Goal: Task Accomplishment & Management: Manage account settings

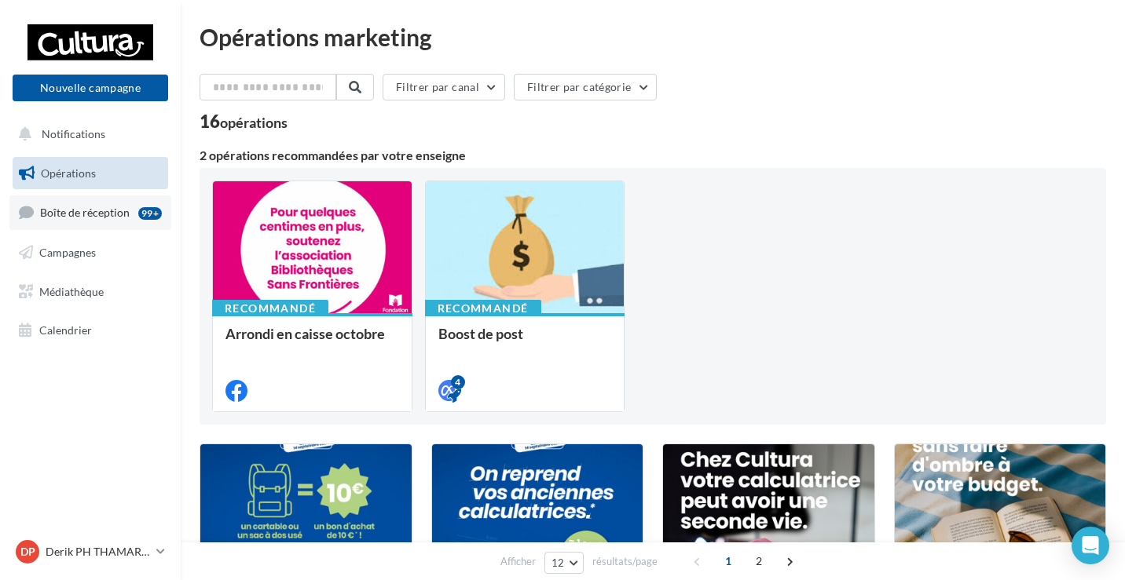
click at [96, 223] on link "Boîte de réception 99+" at bounding box center [90, 213] width 162 height 34
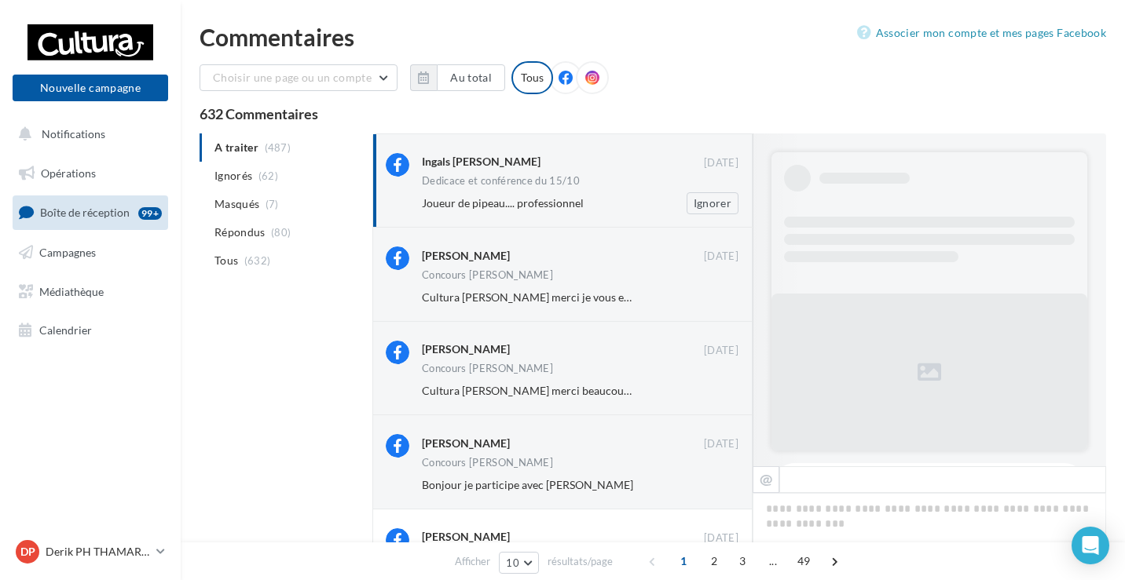
click at [569, 190] on div "Ingals Patrick Ingals 13 oct. Dedicace et conférence du 15/10 Joueur de pipeau.…" at bounding box center [580, 183] width 317 height 61
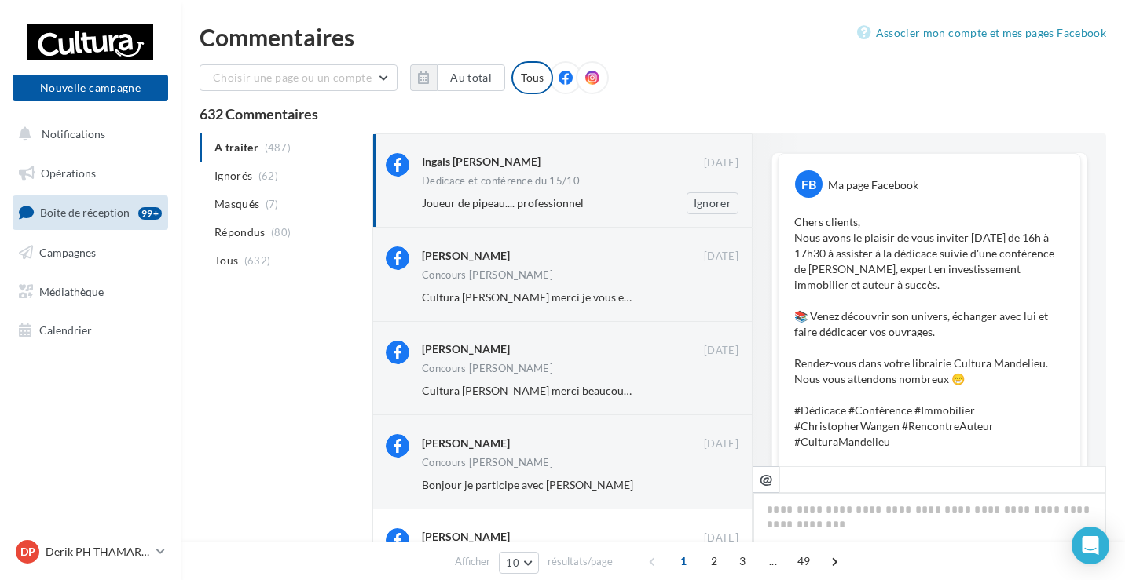
scroll to position [447, 0]
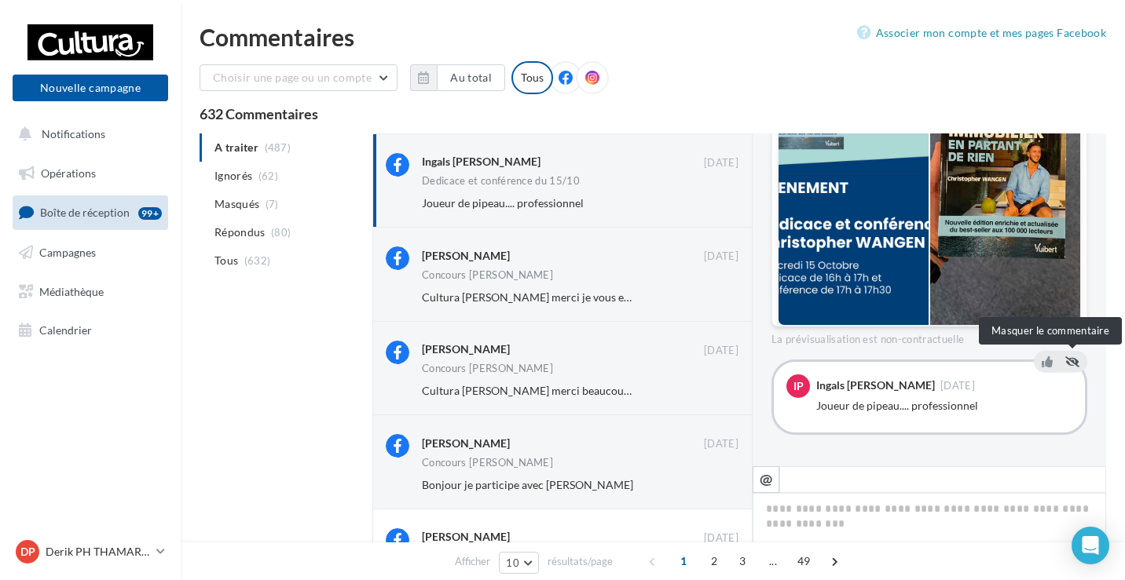
click at [1074, 365] on icon at bounding box center [1072, 362] width 14 height 11
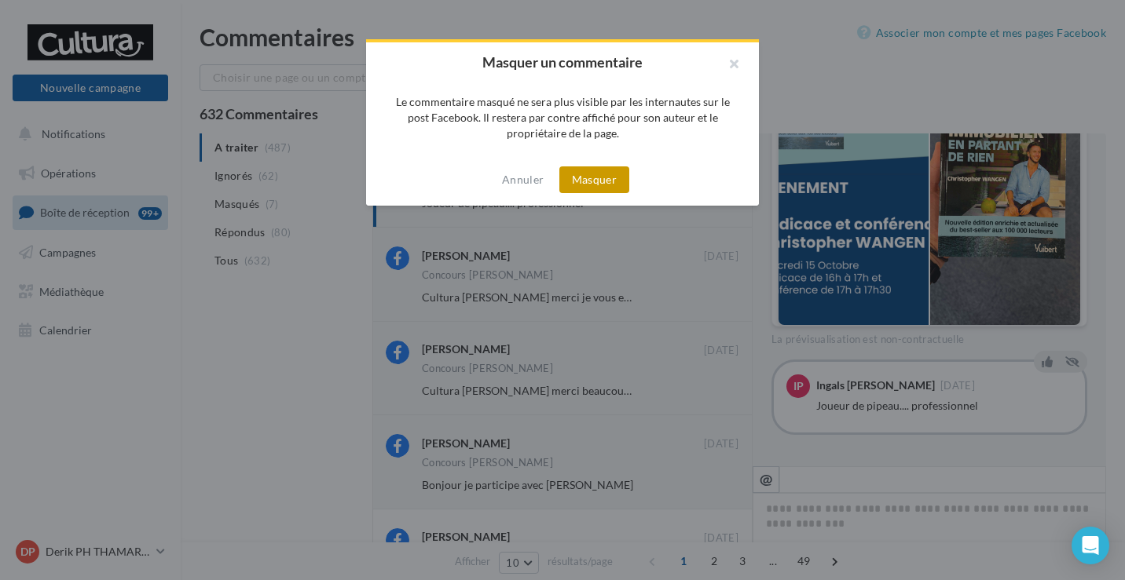
click at [603, 168] on button "Masquer" at bounding box center [594, 179] width 70 height 27
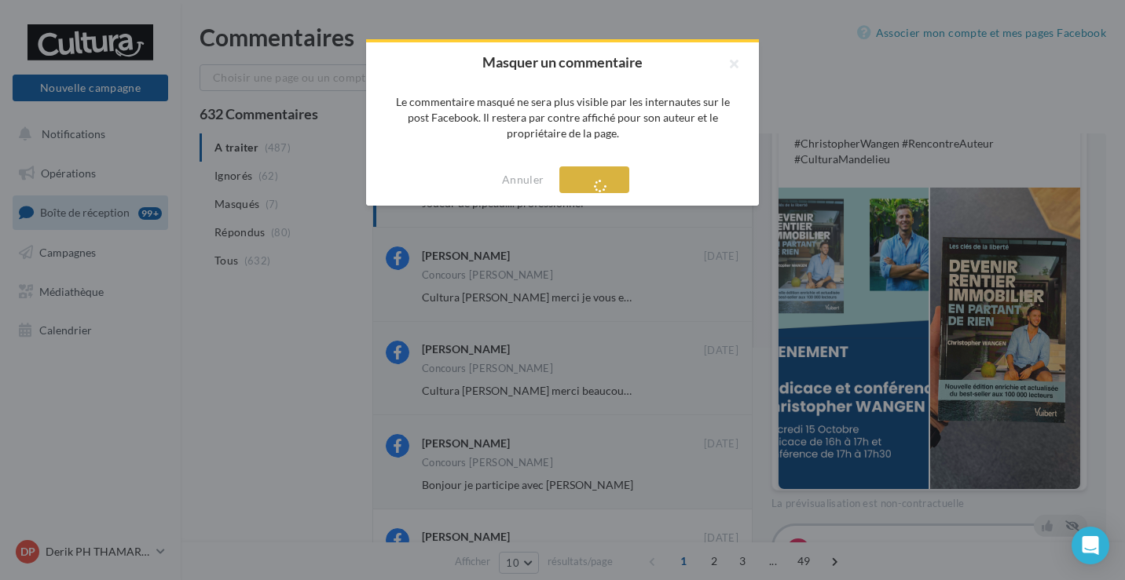
scroll to position [283, 0]
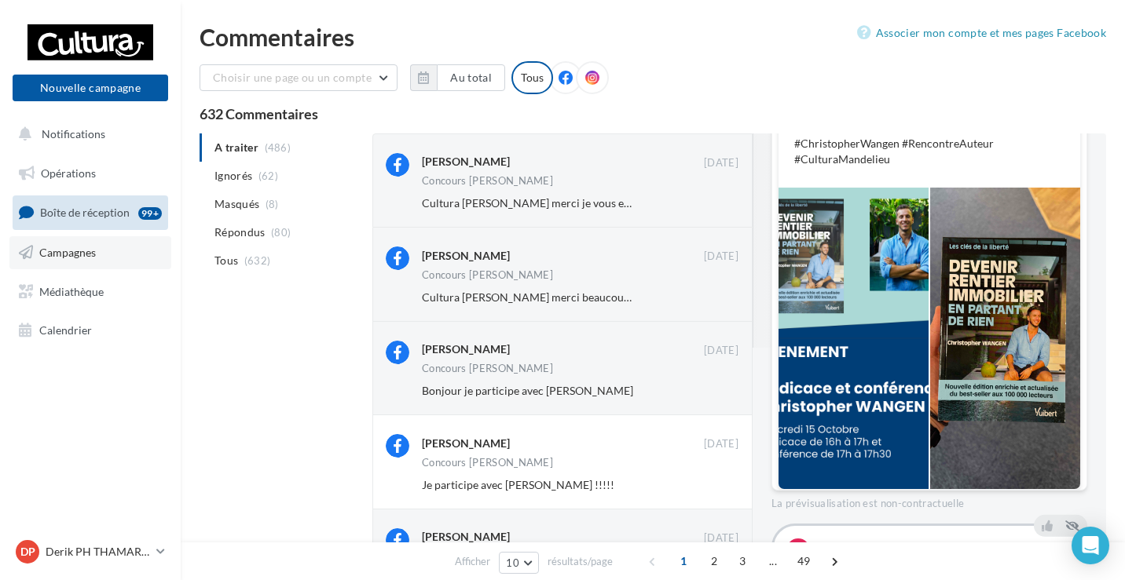
click at [59, 261] on link "Campagnes" at bounding box center [90, 252] width 162 height 33
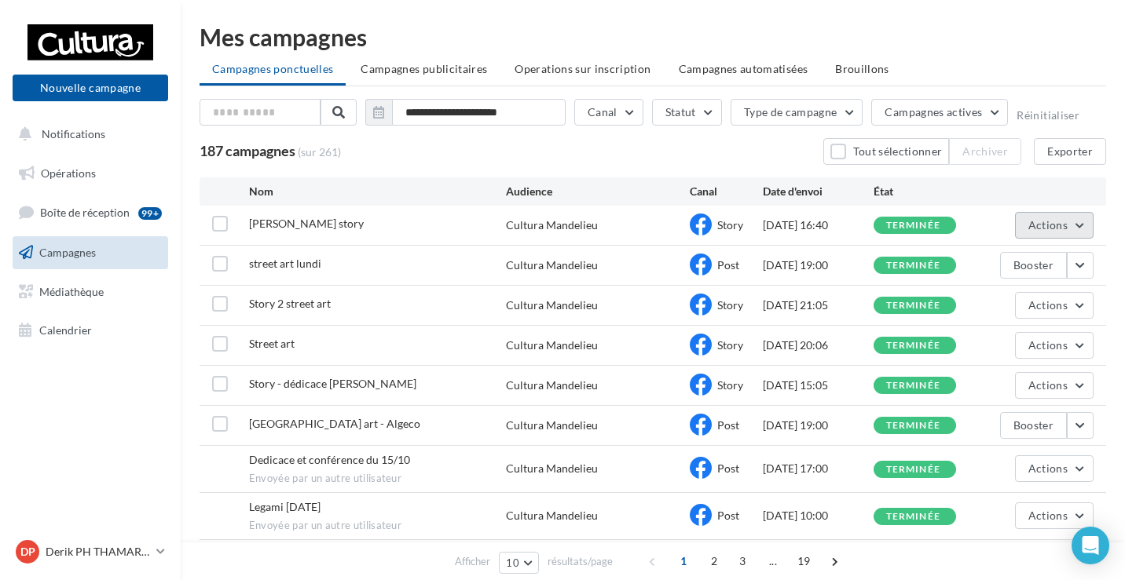
click at [1081, 221] on button "Actions" at bounding box center [1054, 225] width 79 height 27
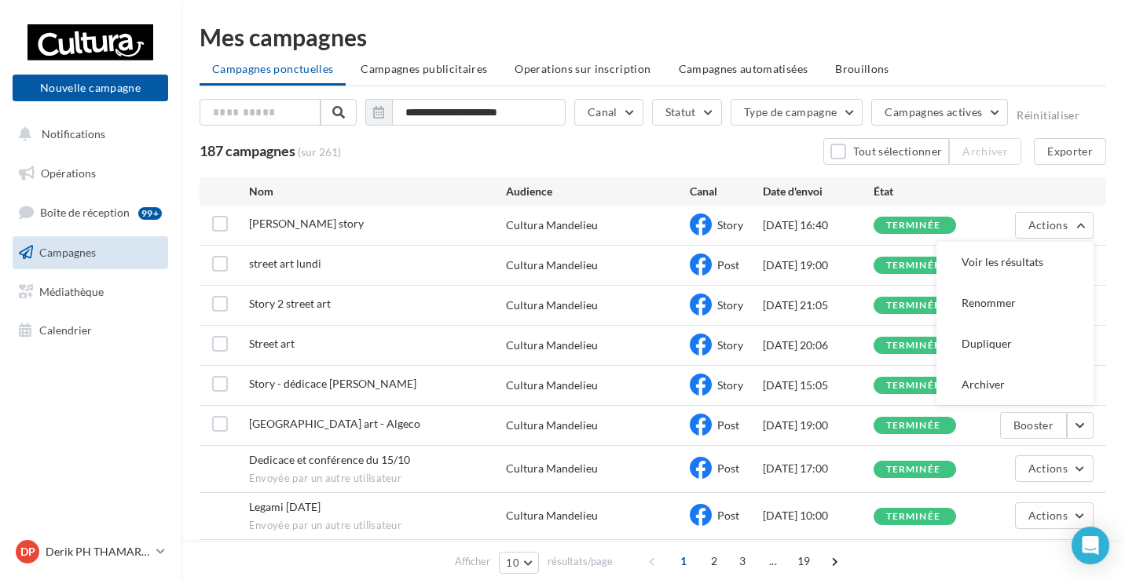
click at [997, 235] on div "Actions Voir les résultats Renommer Dupliquer Archiver" at bounding box center [1038, 225] width 110 height 27
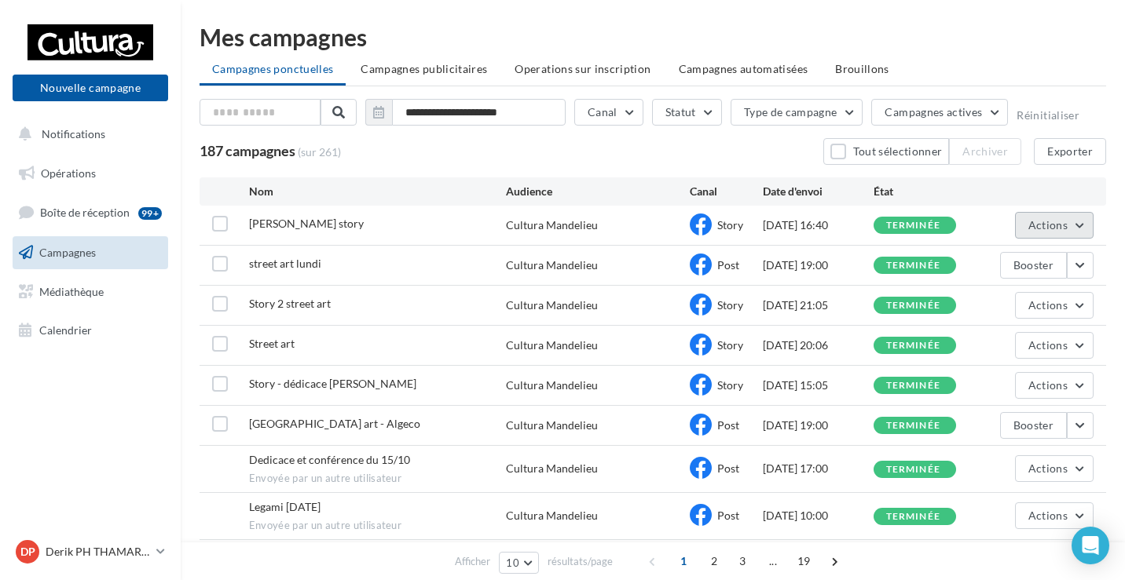
click at [1045, 226] on span "Actions" at bounding box center [1047, 224] width 39 height 13
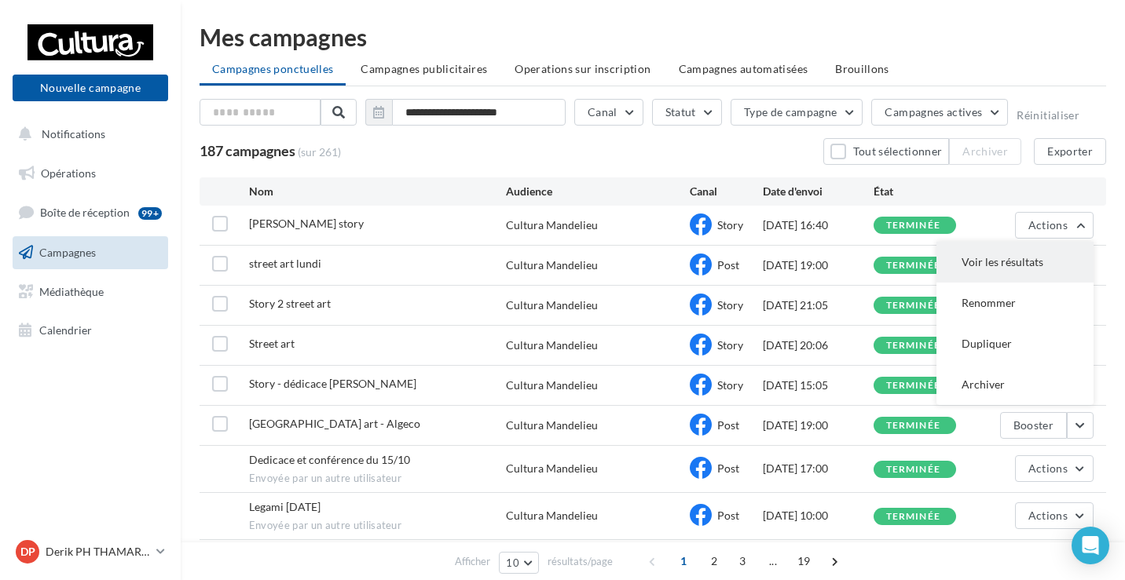
click at [1006, 265] on button "Voir les résultats" at bounding box center [1014, 262] width 157 height 41
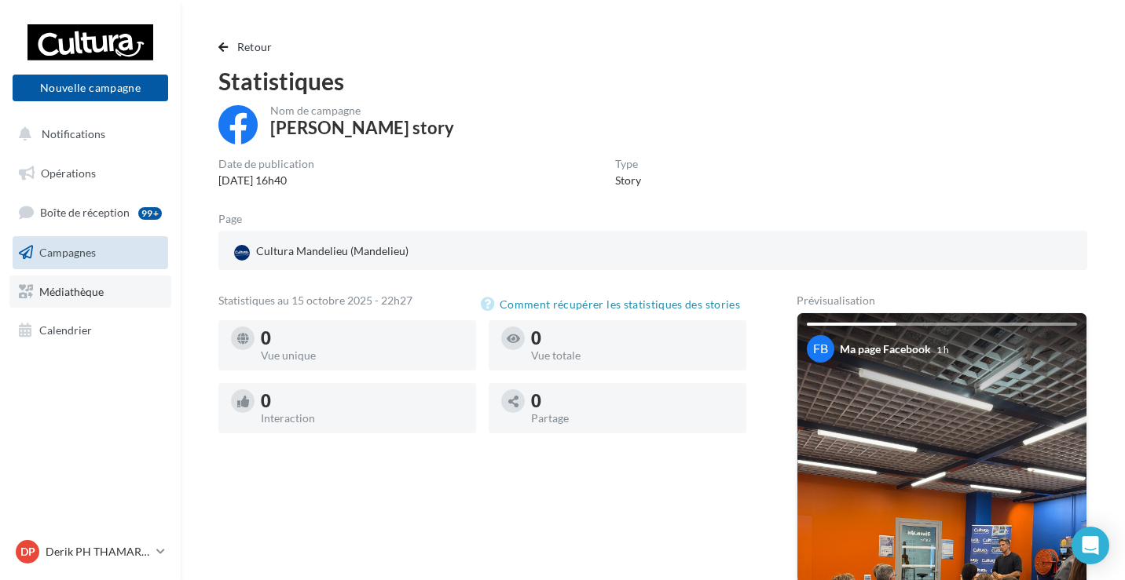
click at [69, 294] on span "Médiathèque" at bounding box center [71, 290] width 64 height 13
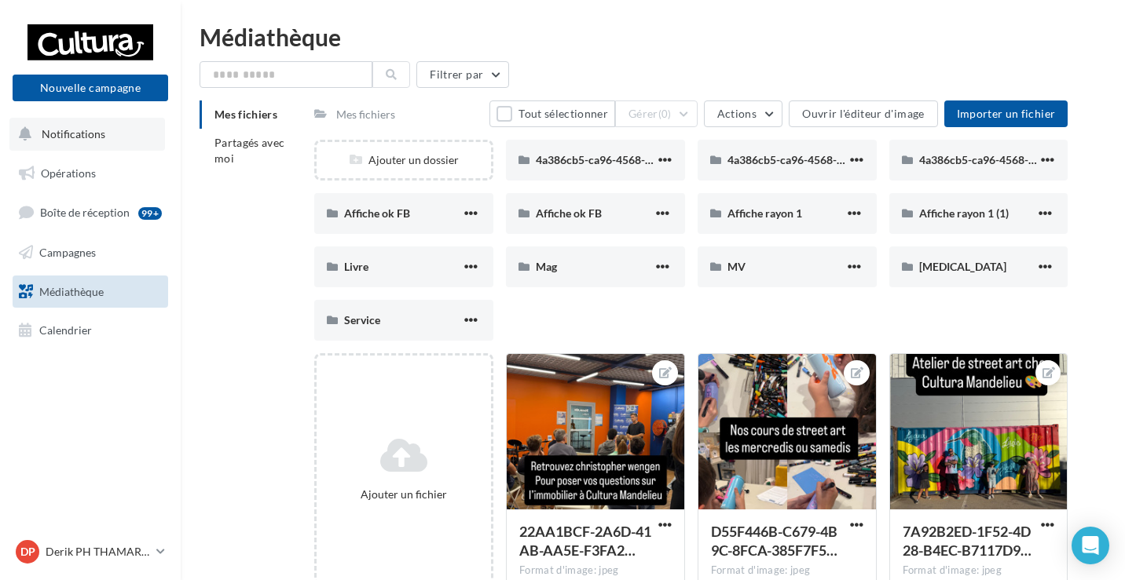
click at [96, 137] on span "Notifications" at bounding box center [74, 133] width 64 height 13
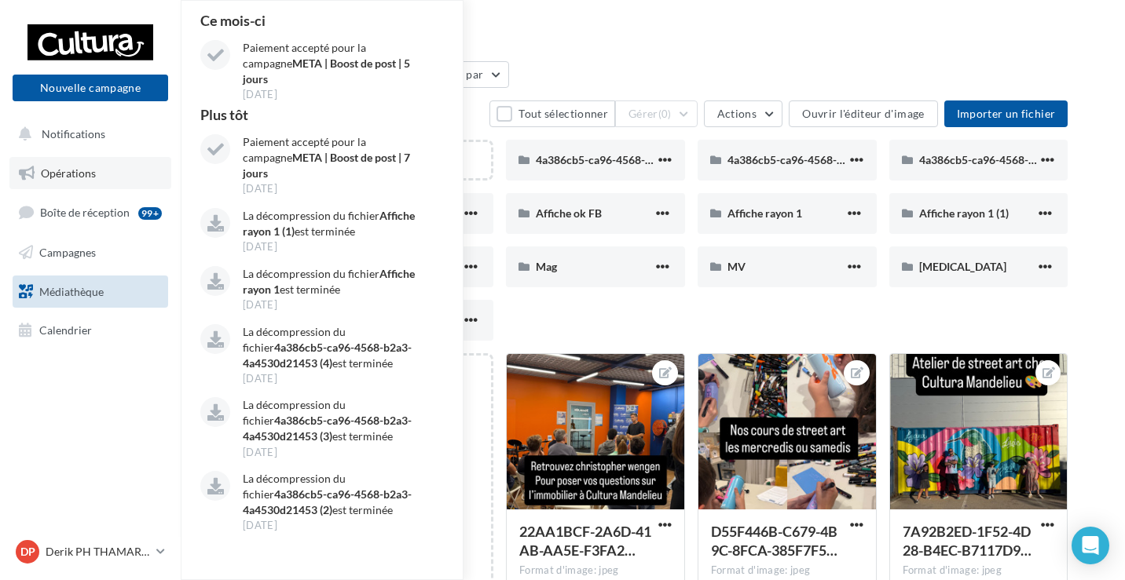
click at [86, 187] on link "Opérations" at bounding box center [90, 173] width 162 height 33
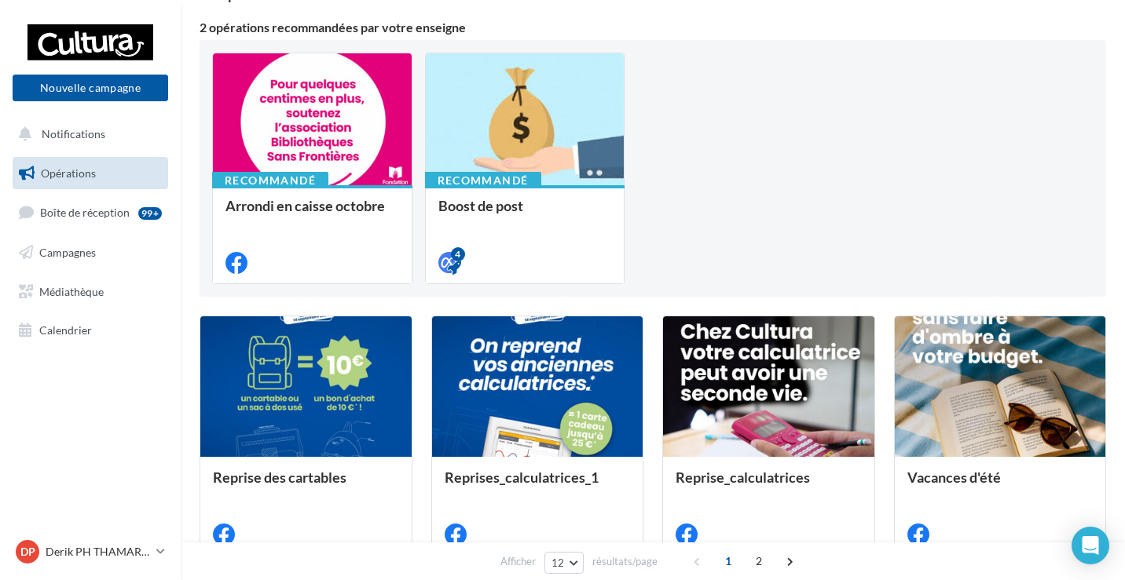
scroll to position [196, 0]
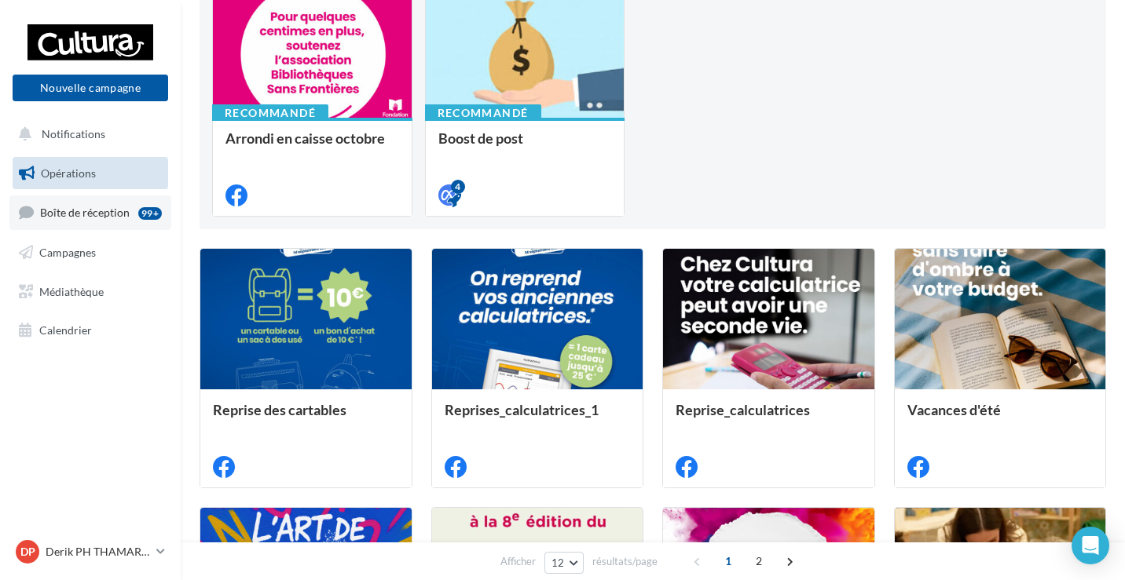
click at [93, 205] on link "Boîte de réception 99+" at bounding box center [90, 213] width 162 height 34
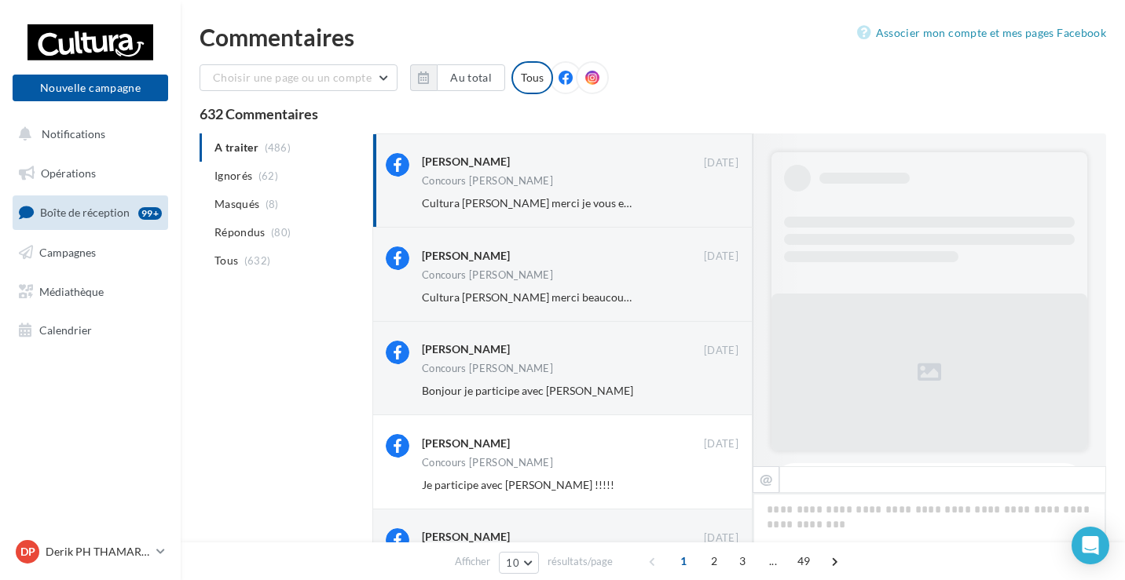
scroll to position [1011, 0]
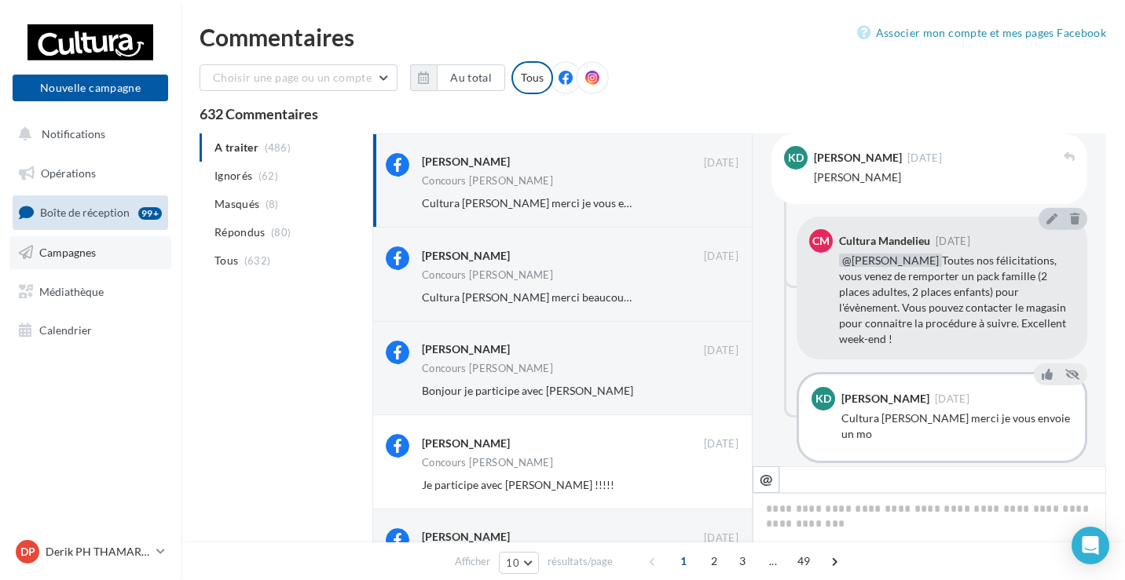
click at [61, 262] on link "Campagnes" at bounding box center [90, 252] width 162 height 33
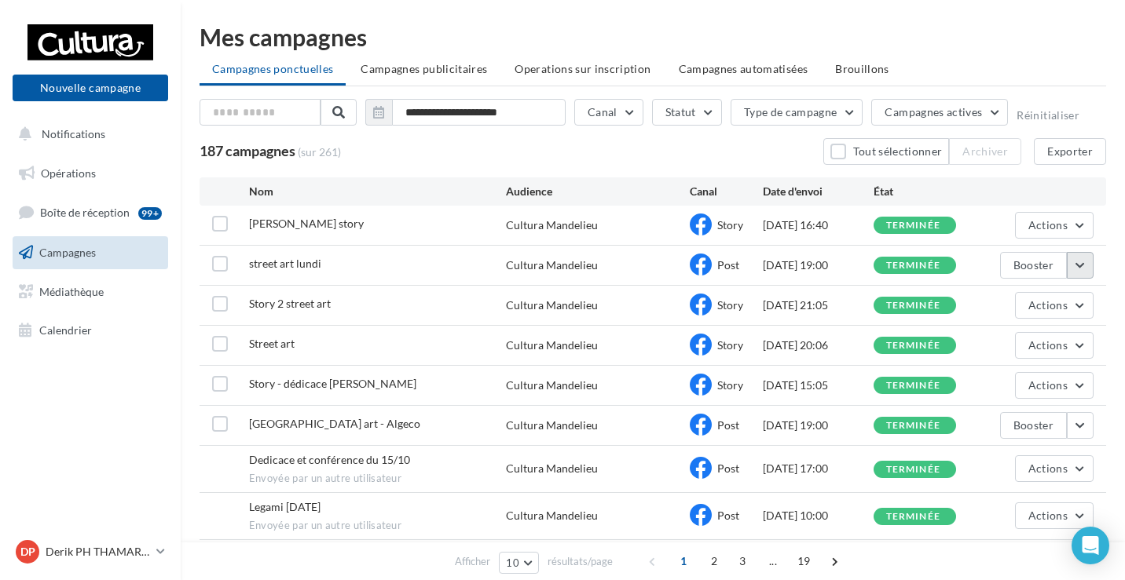
click at [1086, 263] on button "button" at bounding box center [1080, 265] width 27 height 27
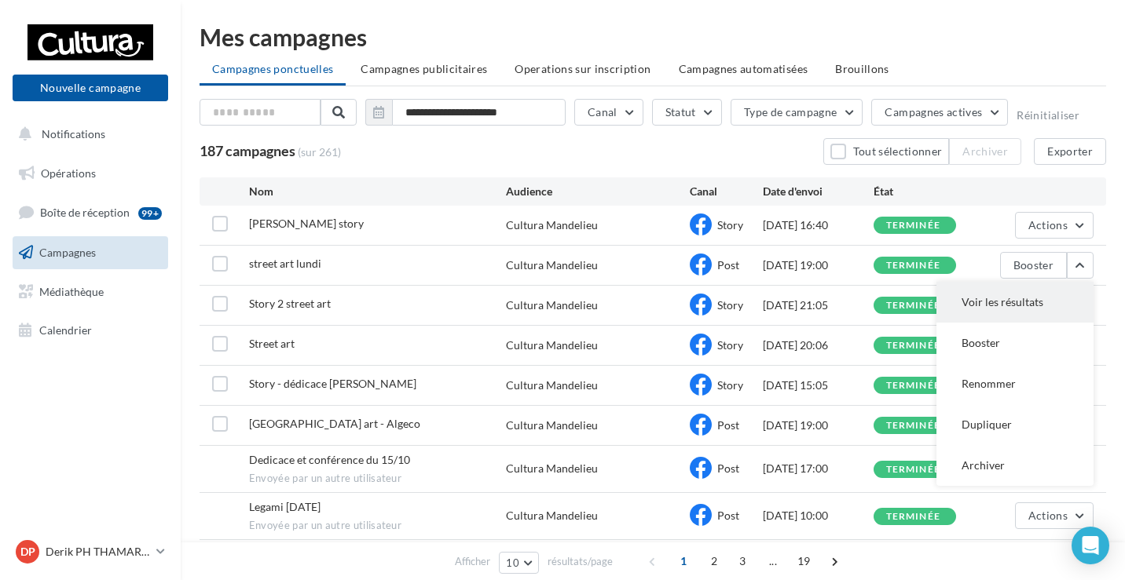
click at [1029, 298] on button "Voir les résultats" at bounding box center [1014, 302] width 157 height 41
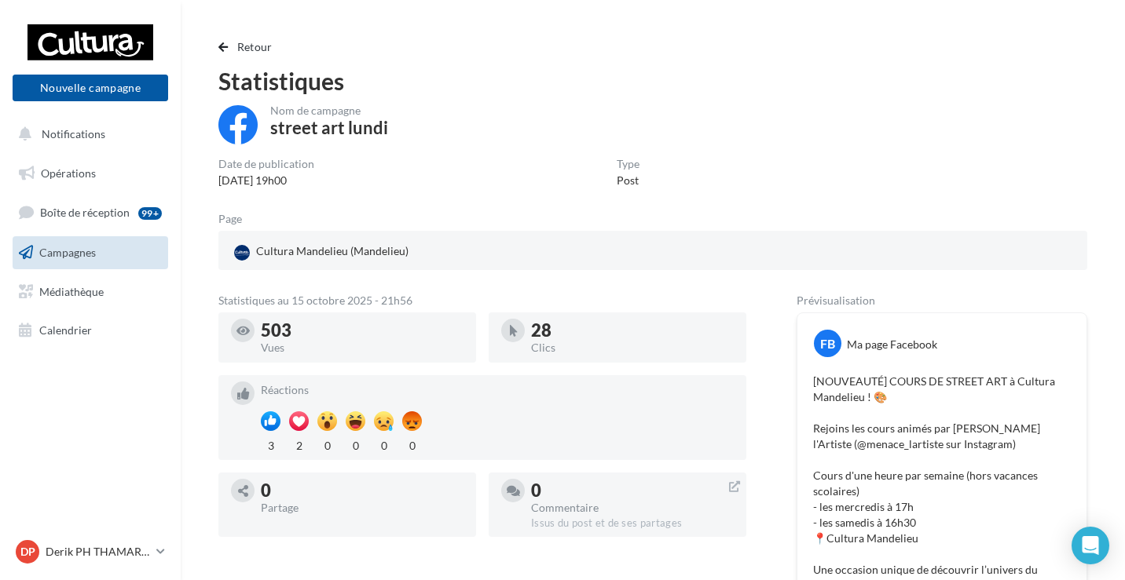
click at [91, 251] on span "Campagnes" at bounding box center [67, 252] width 57 height 13
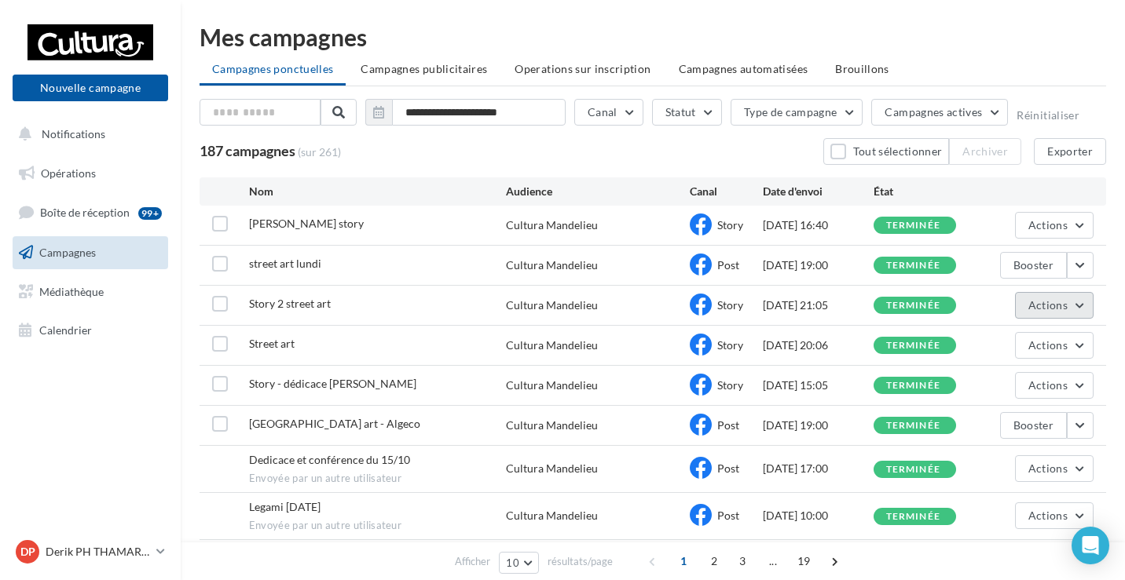
click at [1080, 302] on button "Actions" at bounding box center [1054, 305] width 79 height 27
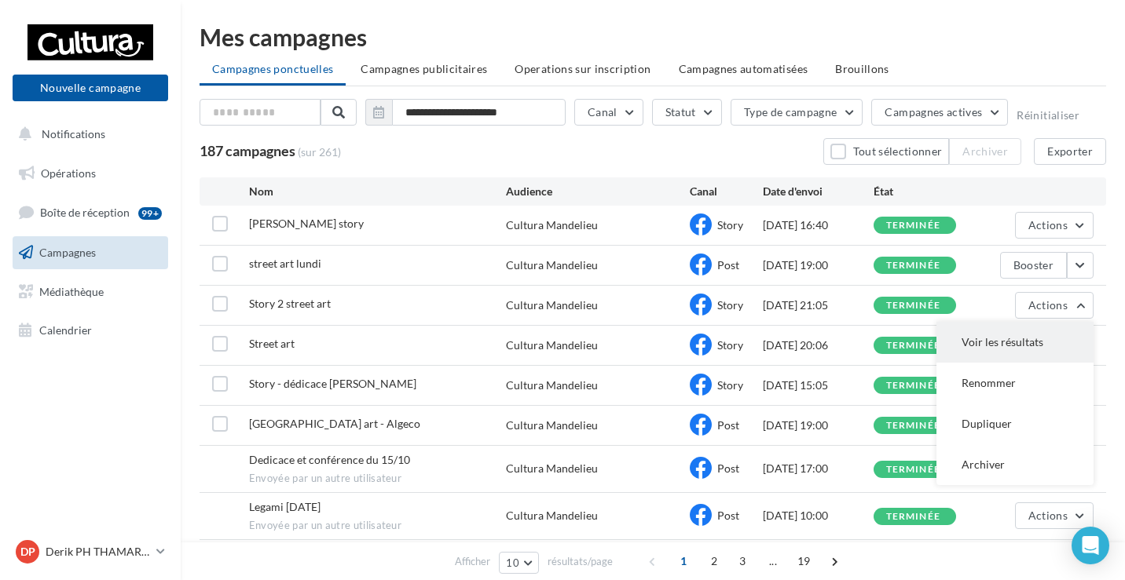
click at [1025, 352] on button "Voir les résultats" at bounding box center [1014, 342] width 157 height 41
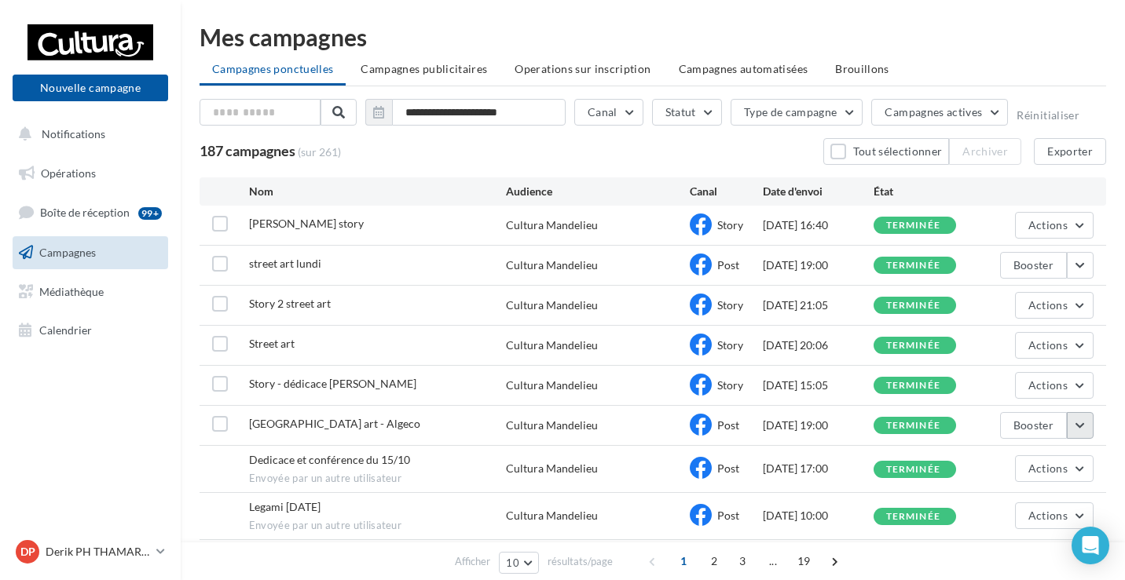
click at [1080, 424] on button "button" at bounding box center [1080, 425] width 27 height 27
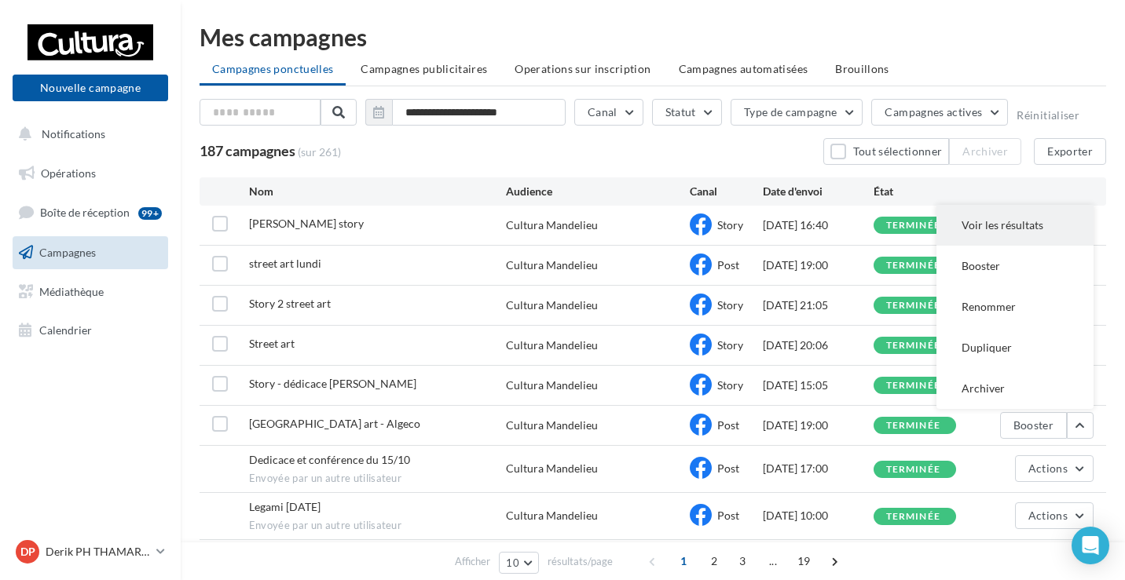
click at [994, 236] on button "Voir les résultats" at bounding box center [1014, 225] width 157 height 41
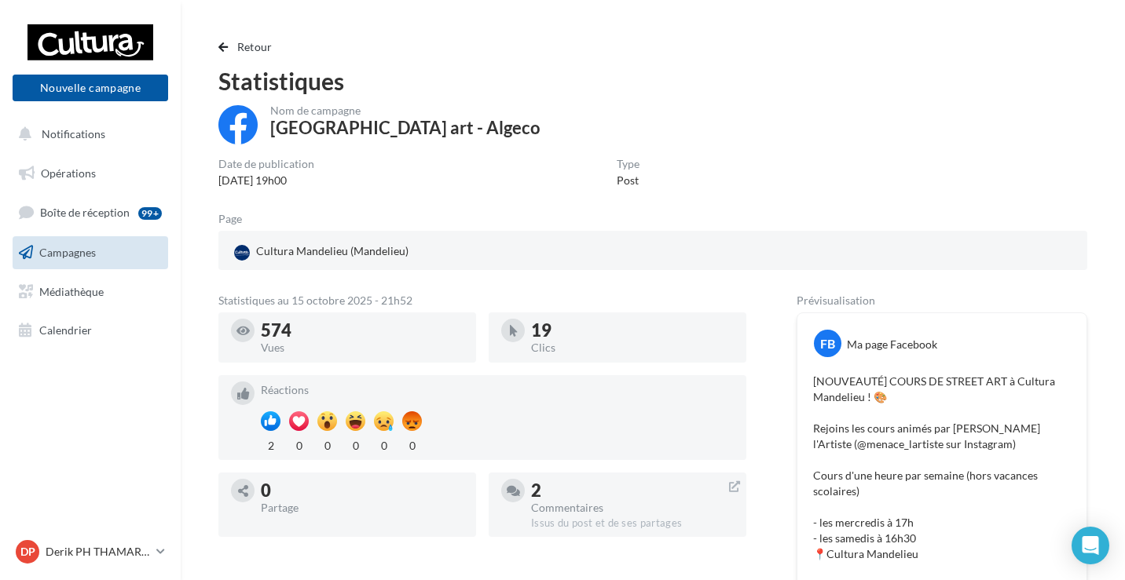
click at [88, 244] on link "Campagnes" at bounding box center [90, 252] width 162 height 33
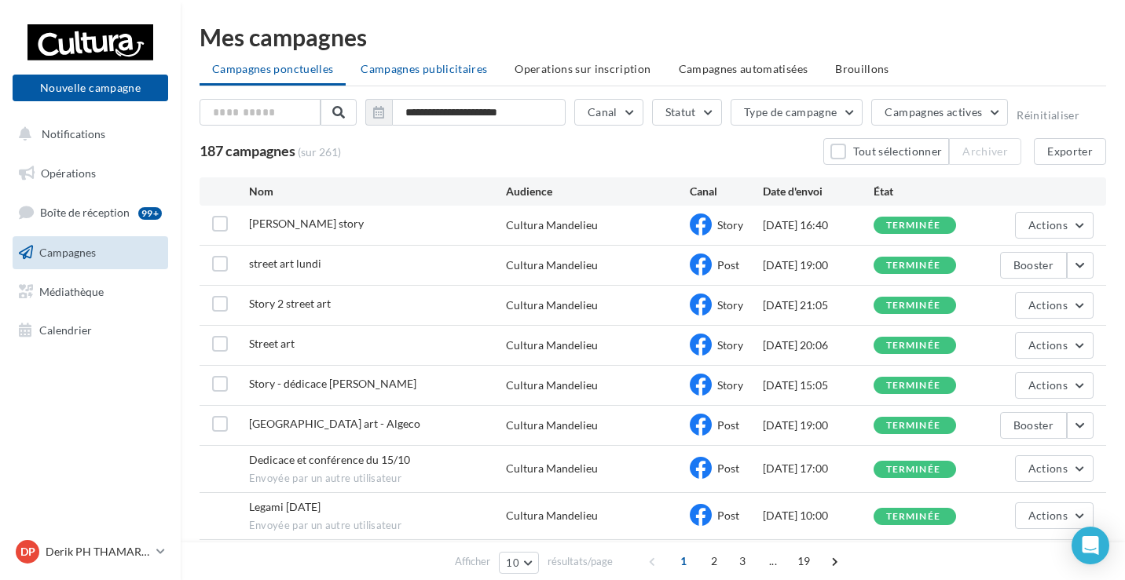
click at [444, 60] on li "Campagnes publicitaires" at bounding box center [424, 69] width 152 height 28
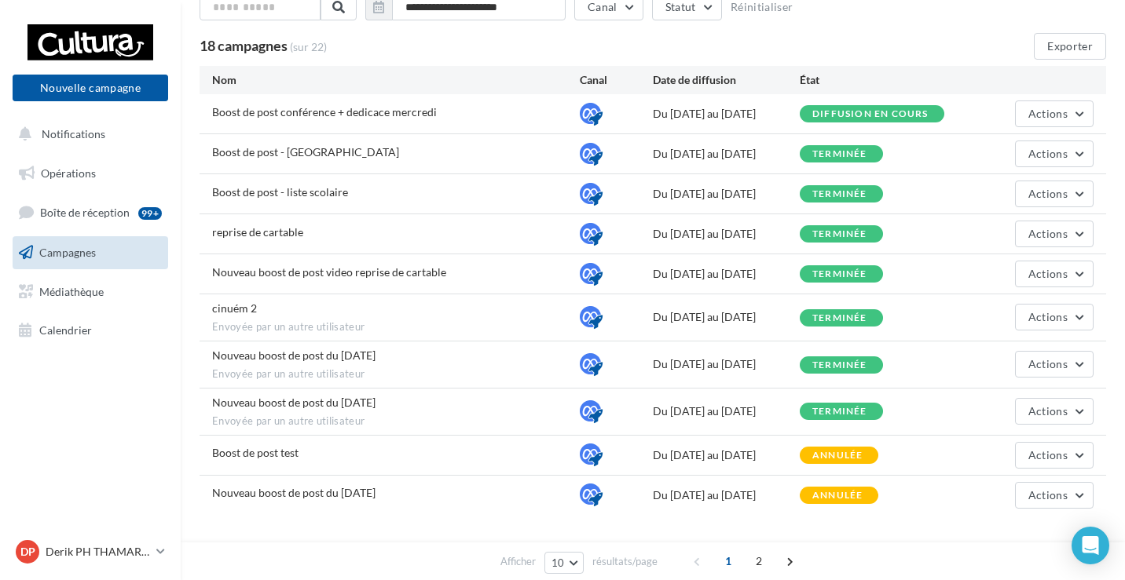
scroll to position [110, 0]
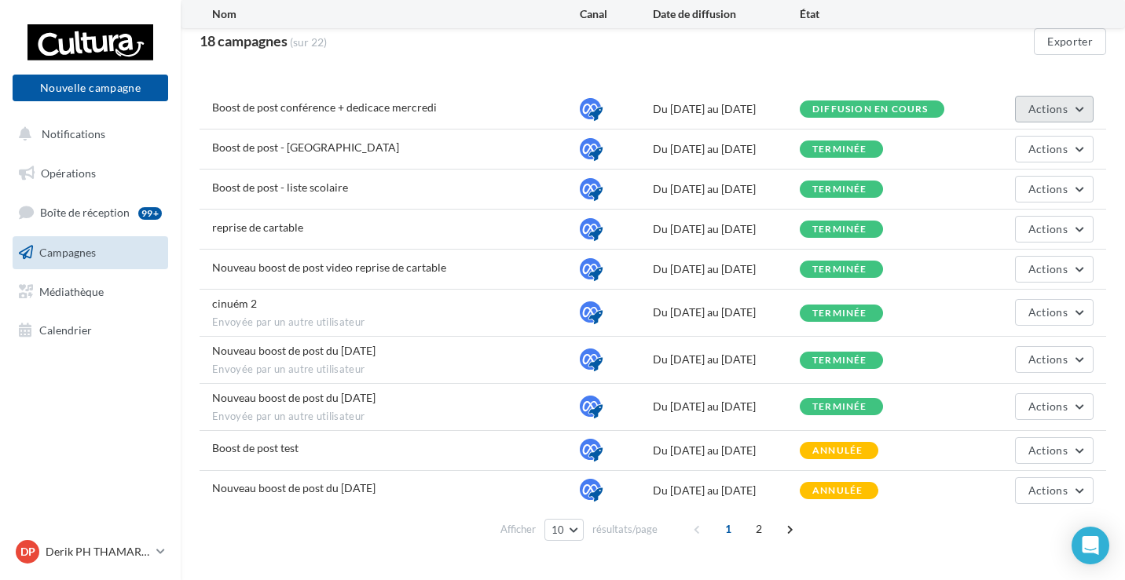
click at [1059, 109] on span "Actions" at bounding box center [1047, 108] width 39 height 13
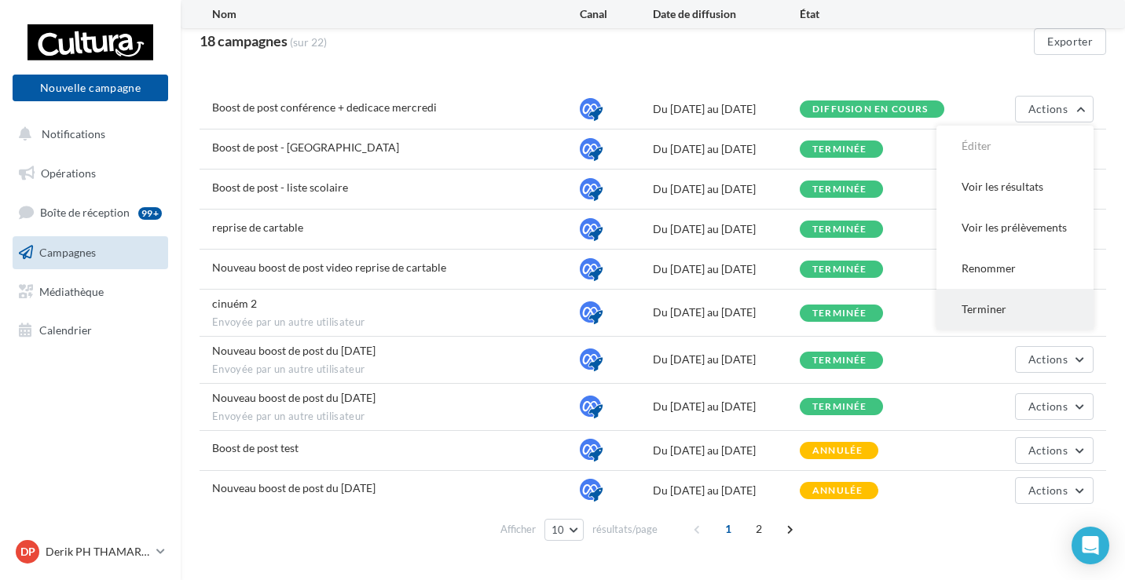
click at [999, 309] on button "Terminer" at bounding box center [1014, 309] width 157 height 41
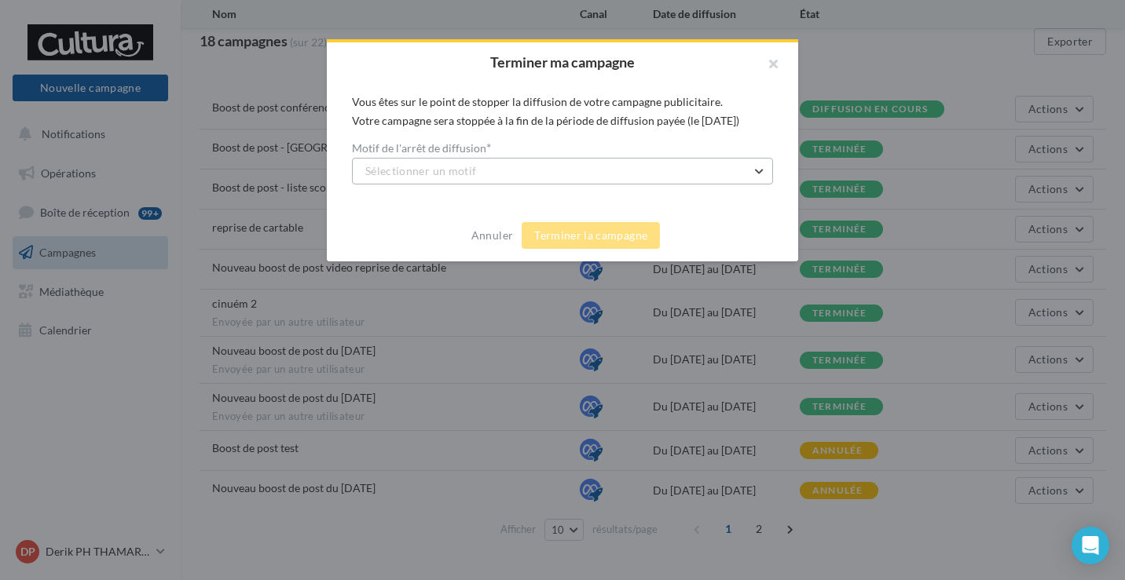
click at [526, 168] on button "Sélectionner un motif" at bounding box center [562, 171] width 421 height 27
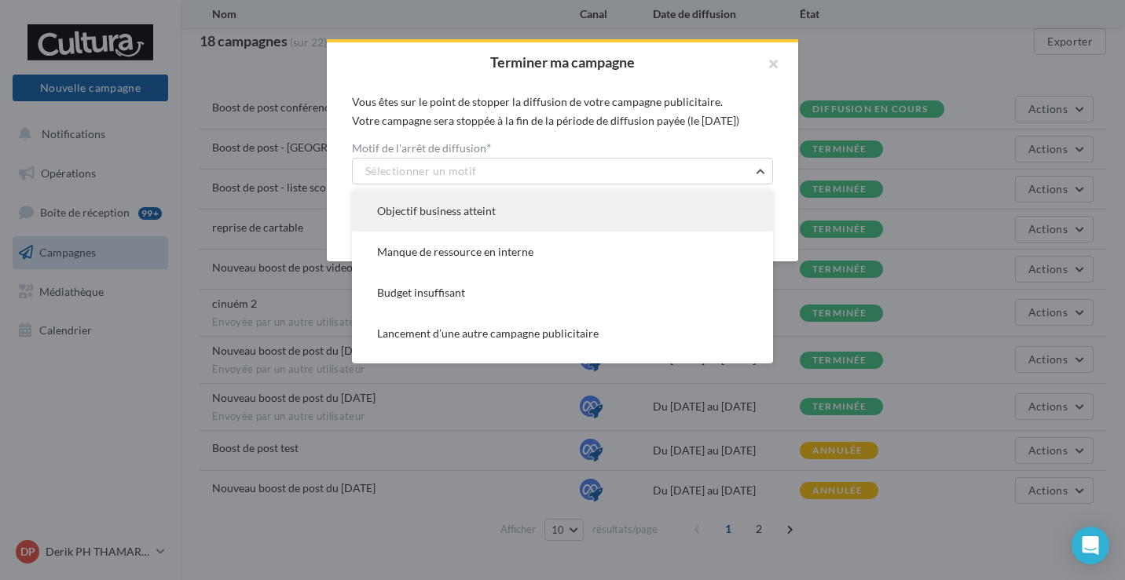
click at [480, 214] on span "Objectif business atteint" at bounding box center [436, 210] width 119 height 13
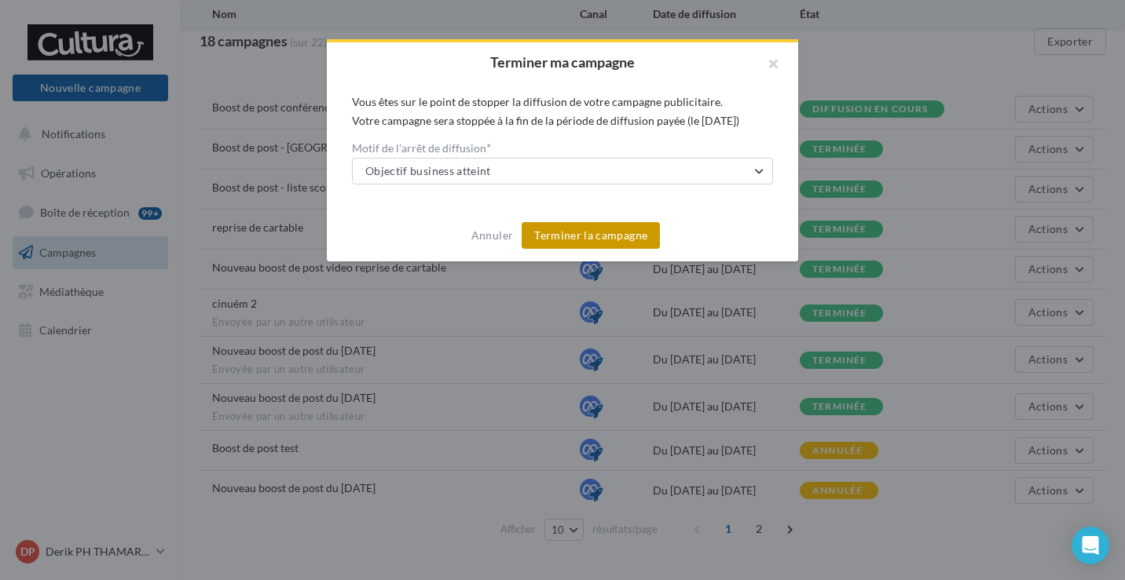
click at [585, 234] on button "Terminer la campagne" at bounding box center [590, 235] width 138 height 27
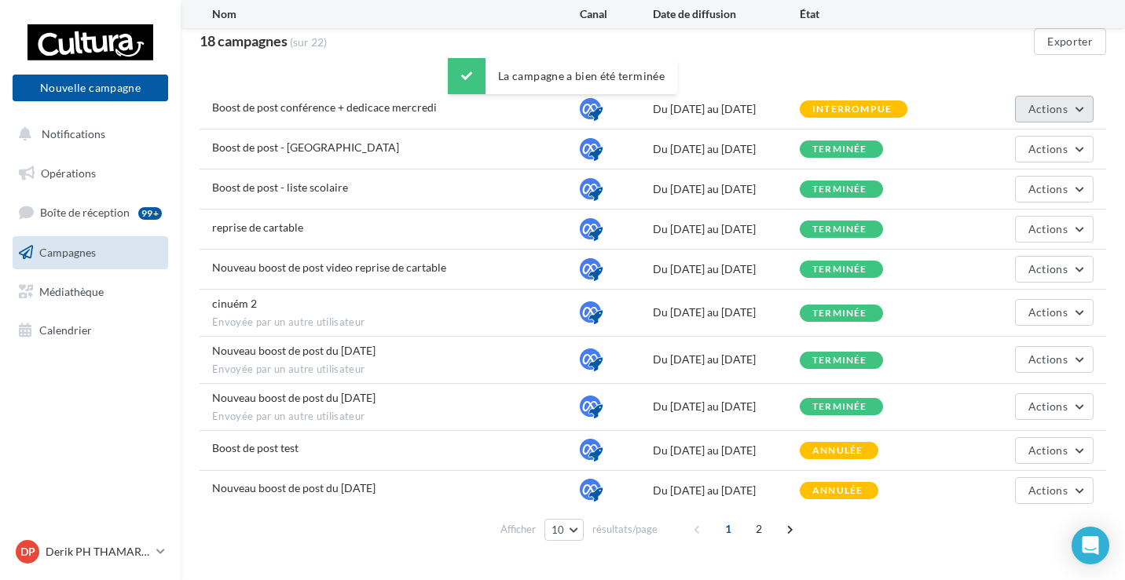
click at [1052, 110] on span "Actions" at bounding box center [1047, 108] width 39 height 13
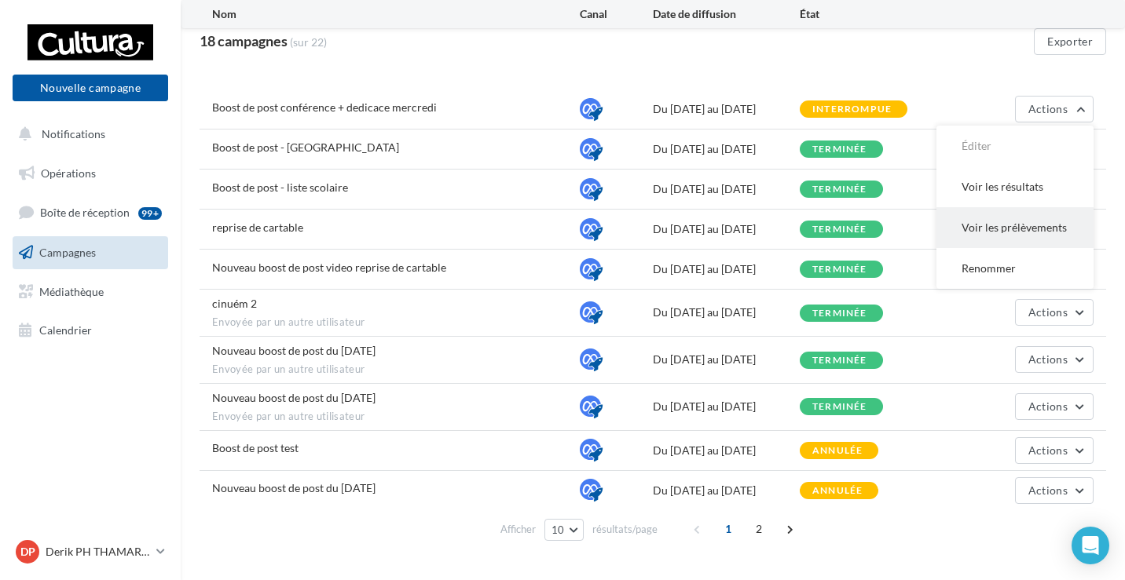
click at [1006, 230] on button "Voir les prélèvements" at bounding box center [1014, 227] width 157 height 41
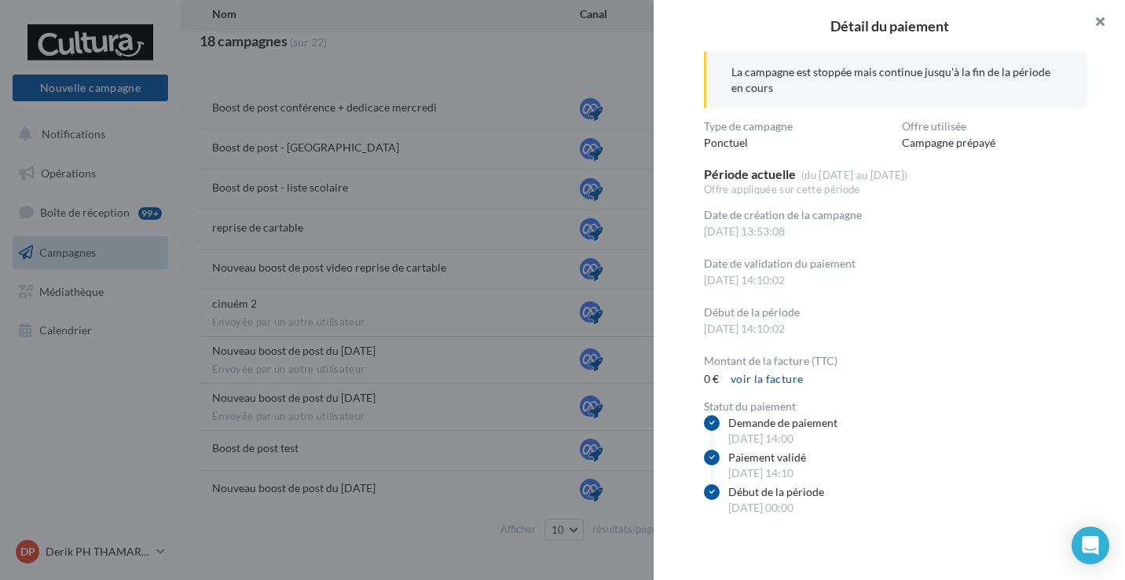
click at [1108, 22] on button "button" at bounding box center [1093, 23] width 63 height 47
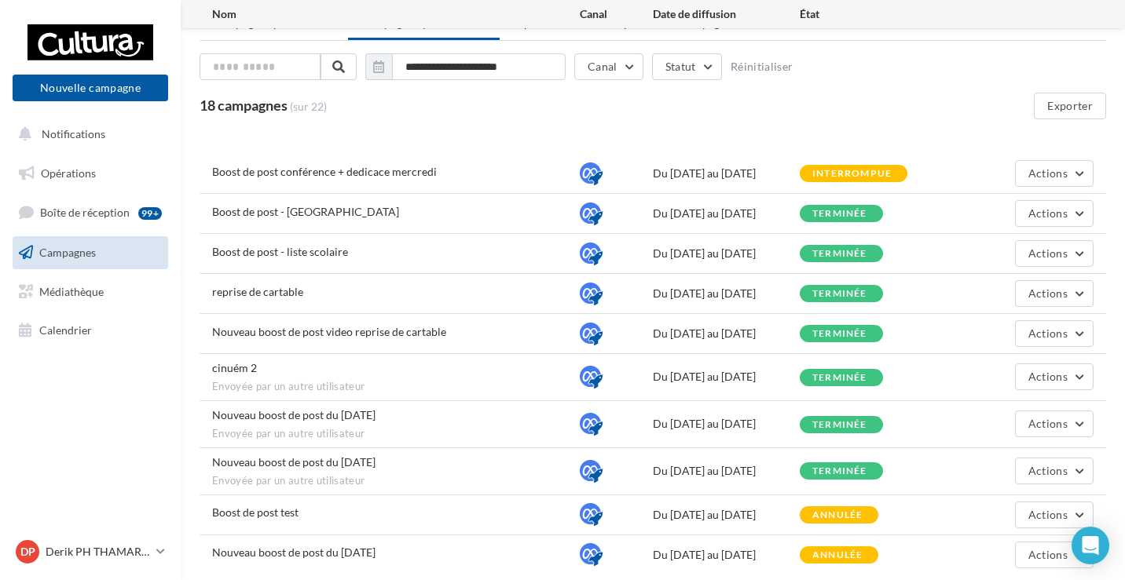
scroll to position [0, 0]
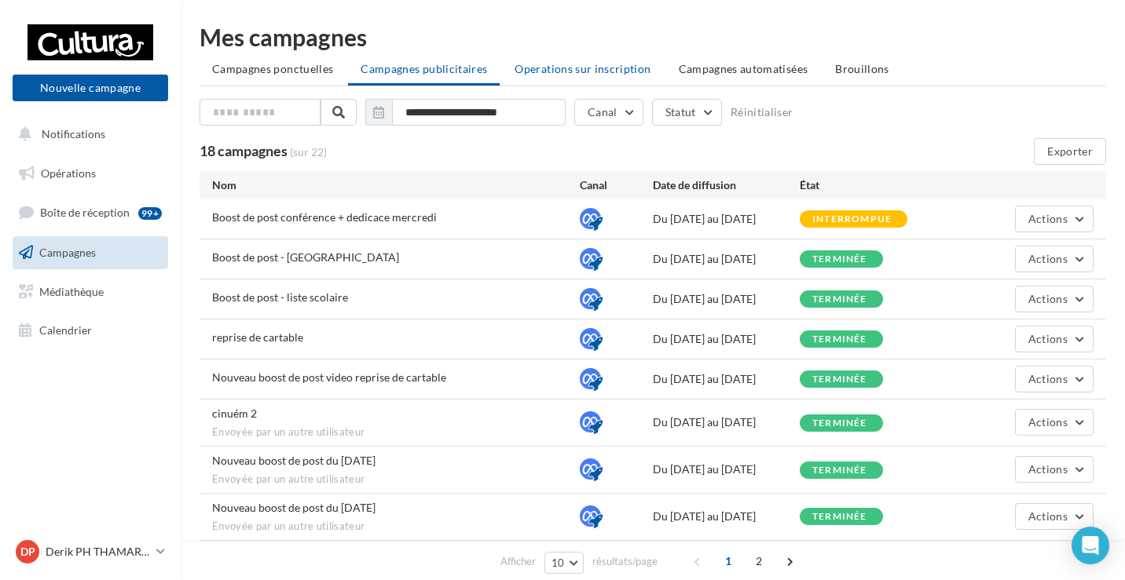
click at [558, 77] on li "Operations sur inscription" at bounding box center [582, 69] width 161 height 28
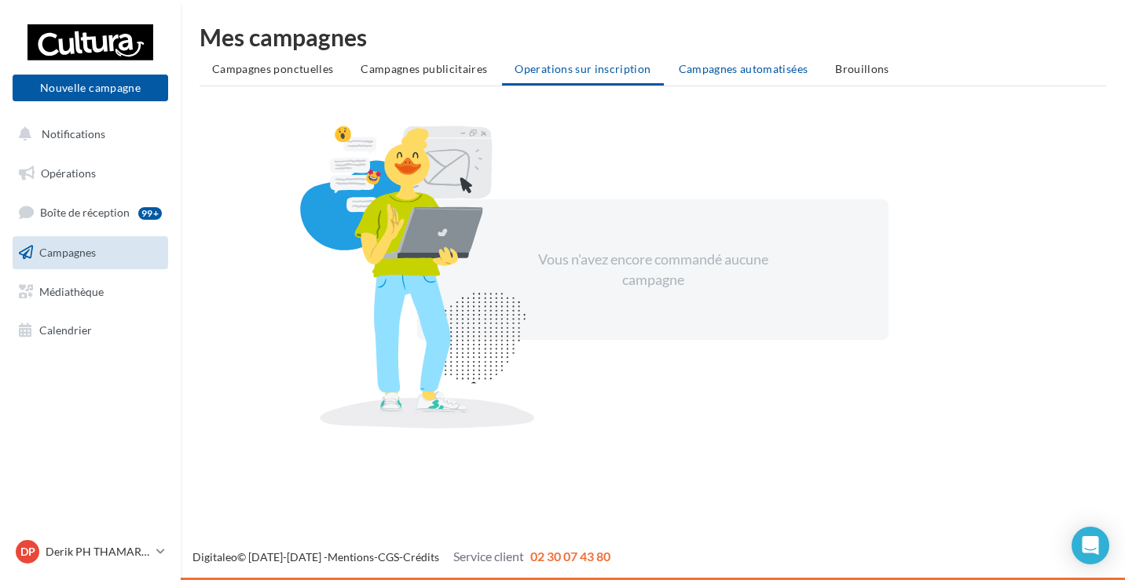
click at [712, 70] on span "Campagnes automatisées" at bounding box center [744, 68] width 130 height 13
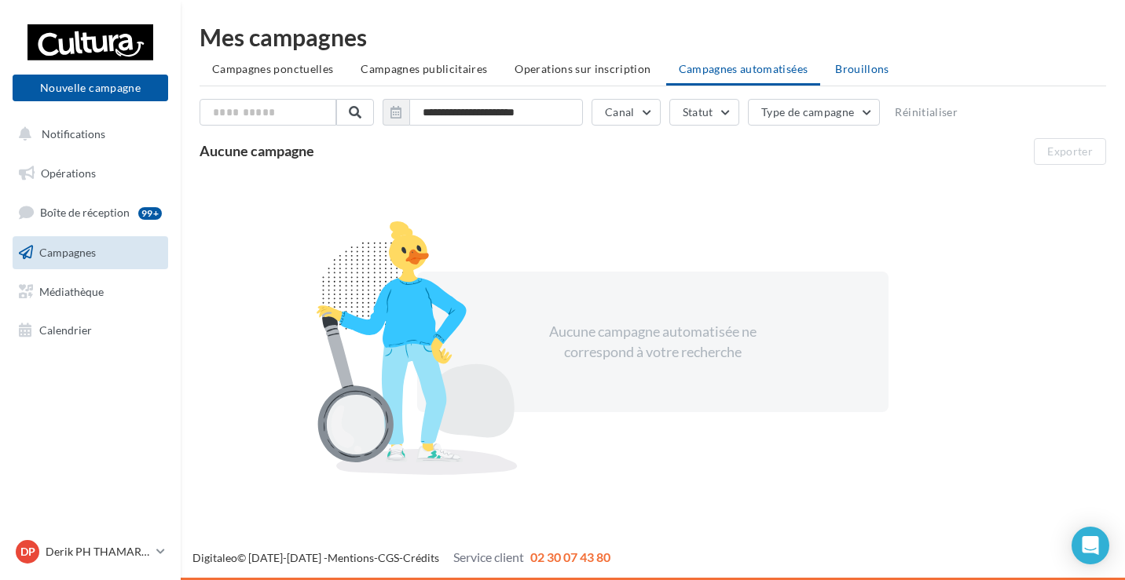
click at [846, 76] on li "Brouillons" at bounding box center [861, 69] width 79 height 28
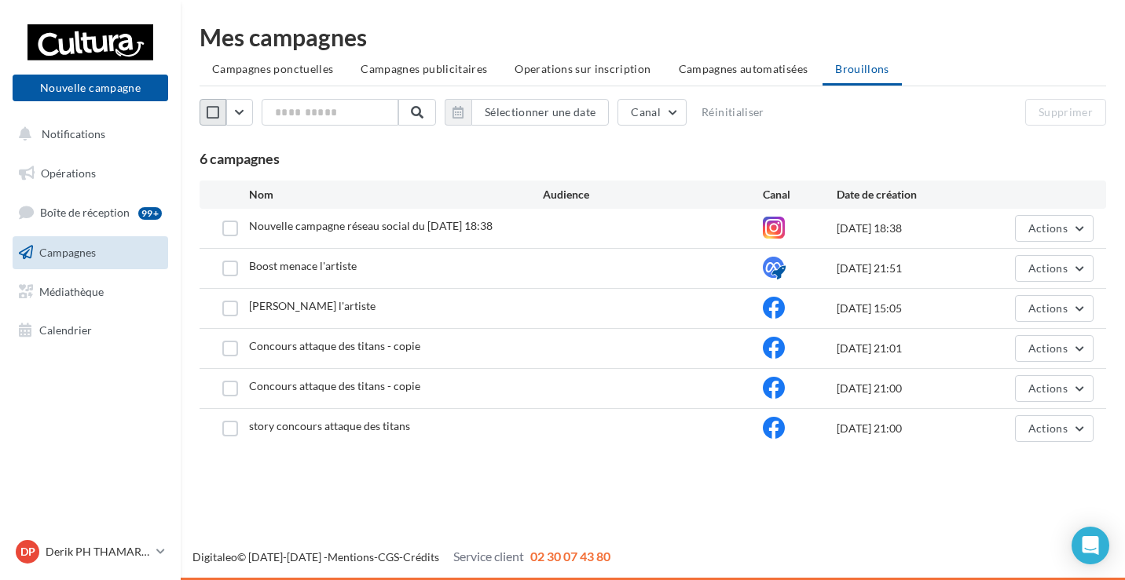
click at [215, 119] on icon "button" at bounding box center [213, 112] width 13 height 15
click at [1070, 117] on button "Supprimer" at bounding box center [1065, 112] width 81 height 27
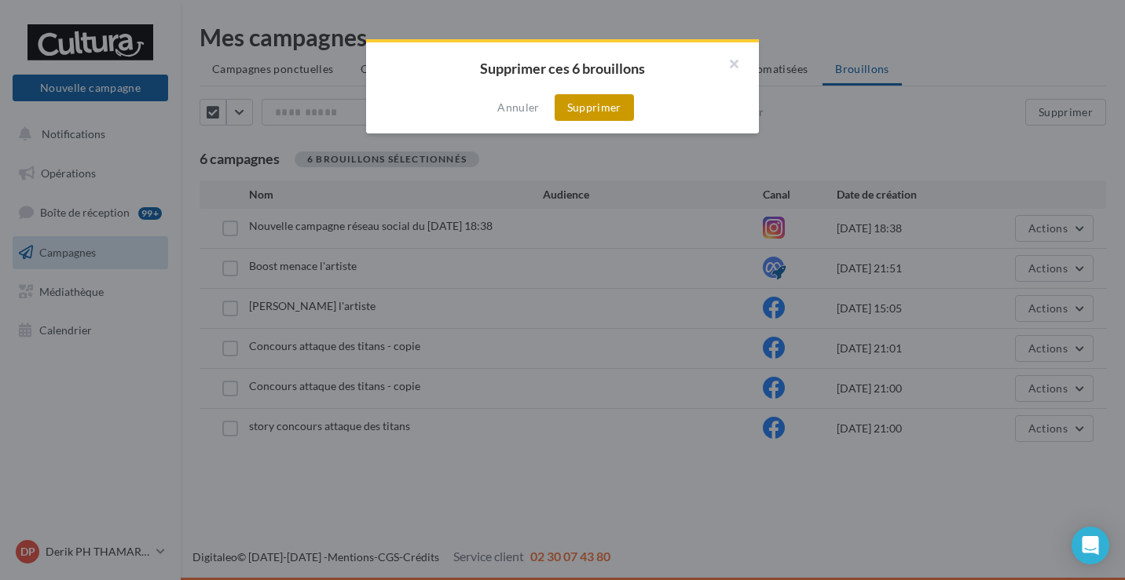
click at [620, 109] on button "Supprimer" at bounding box center [593, 107] width 79 height 27
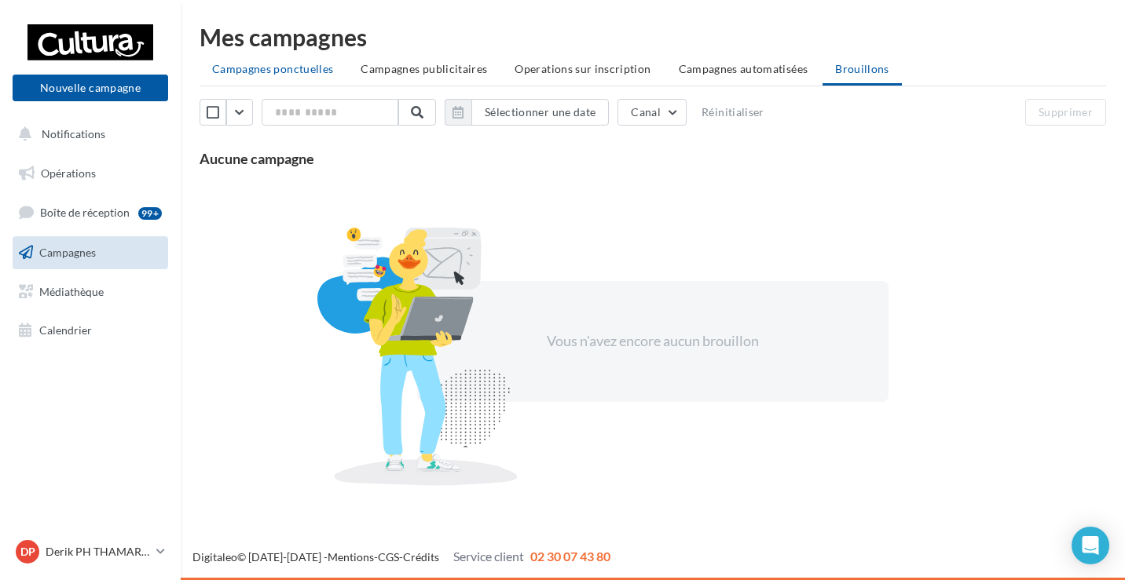
click at [249, 76] on li "Campagnes ponctuelles" at bounding box center [272, 69] width 146 height 28
